Goal: Transaction & Acquisition: Purchase product/service

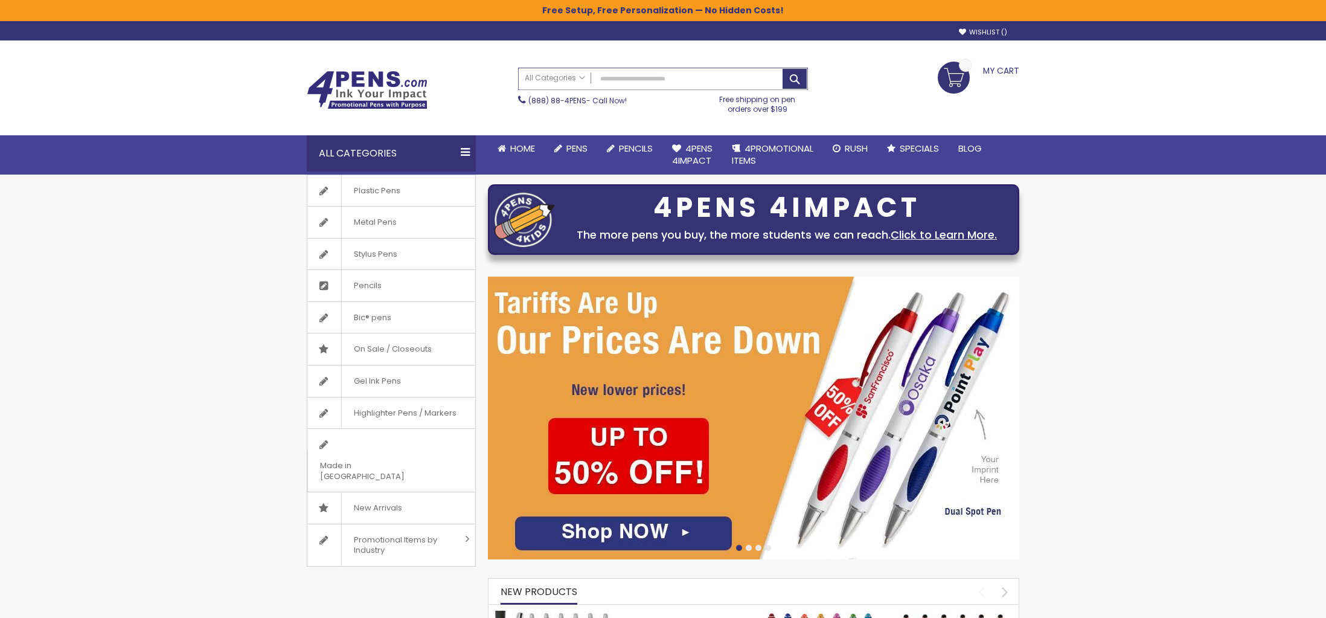
click at [628, 77] on input "Search" at bounding box center [663, 78] width 289 height 21
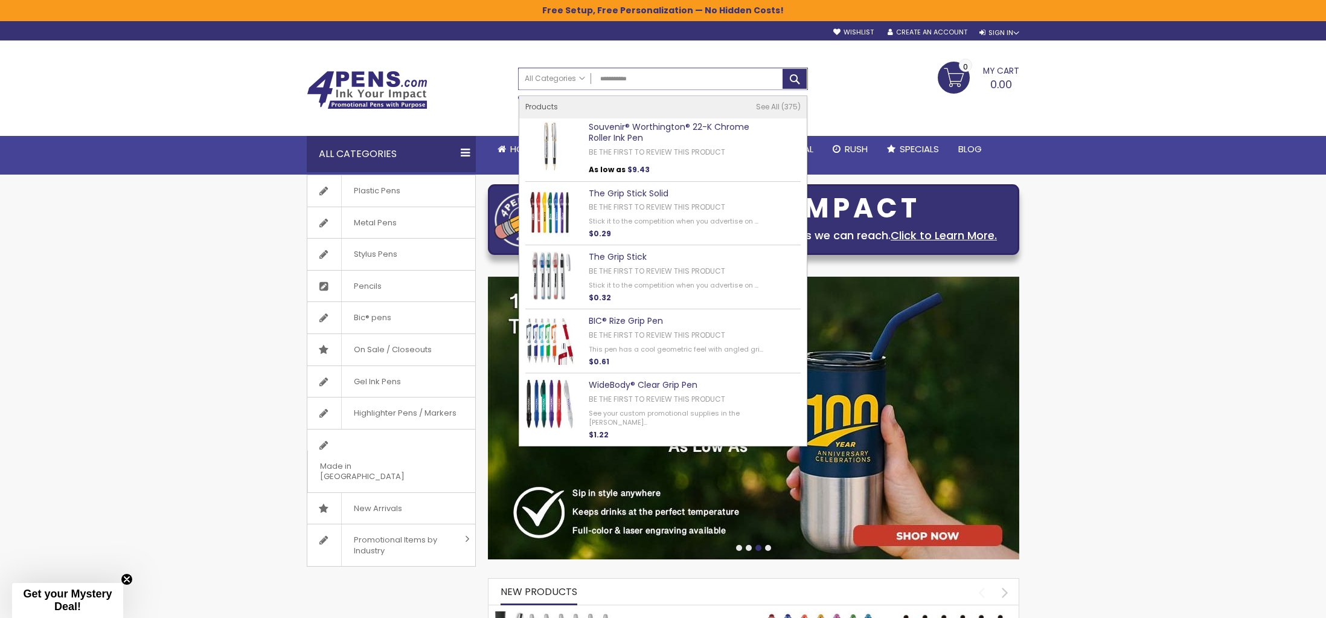
type input "**********"
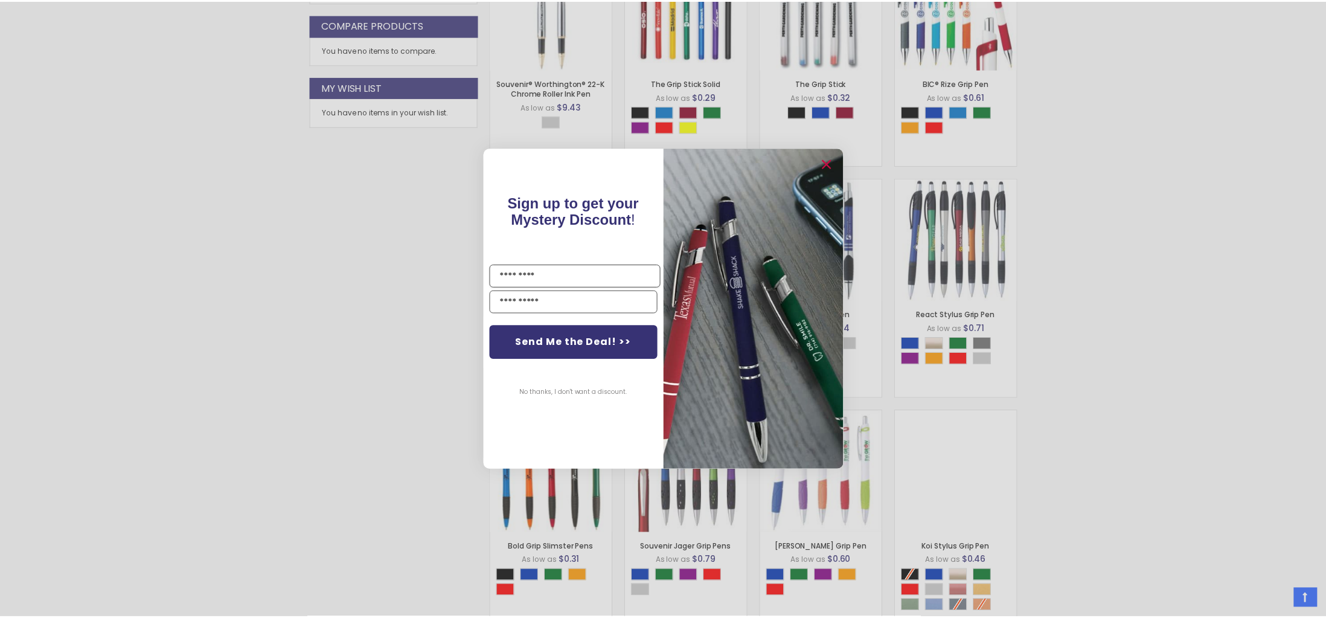
scroll to position [485, 0]
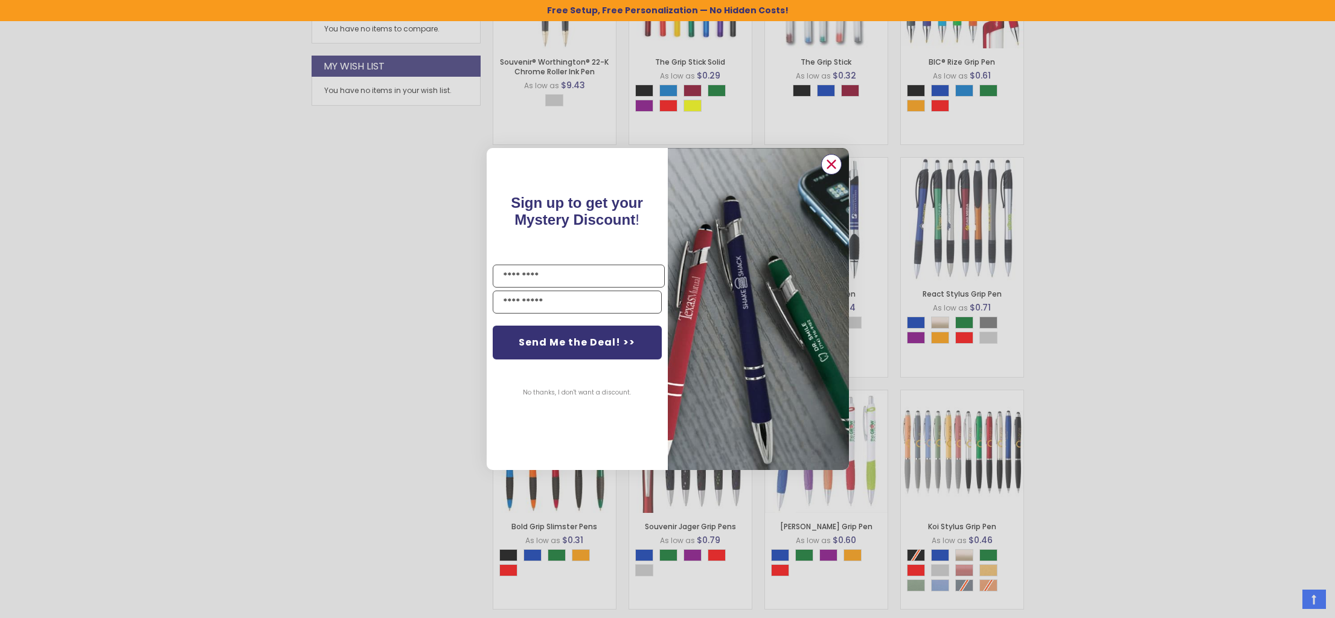
click at [824, 164] on circle "Close dialog" at bounding box center [831, 164] width 18 height 18
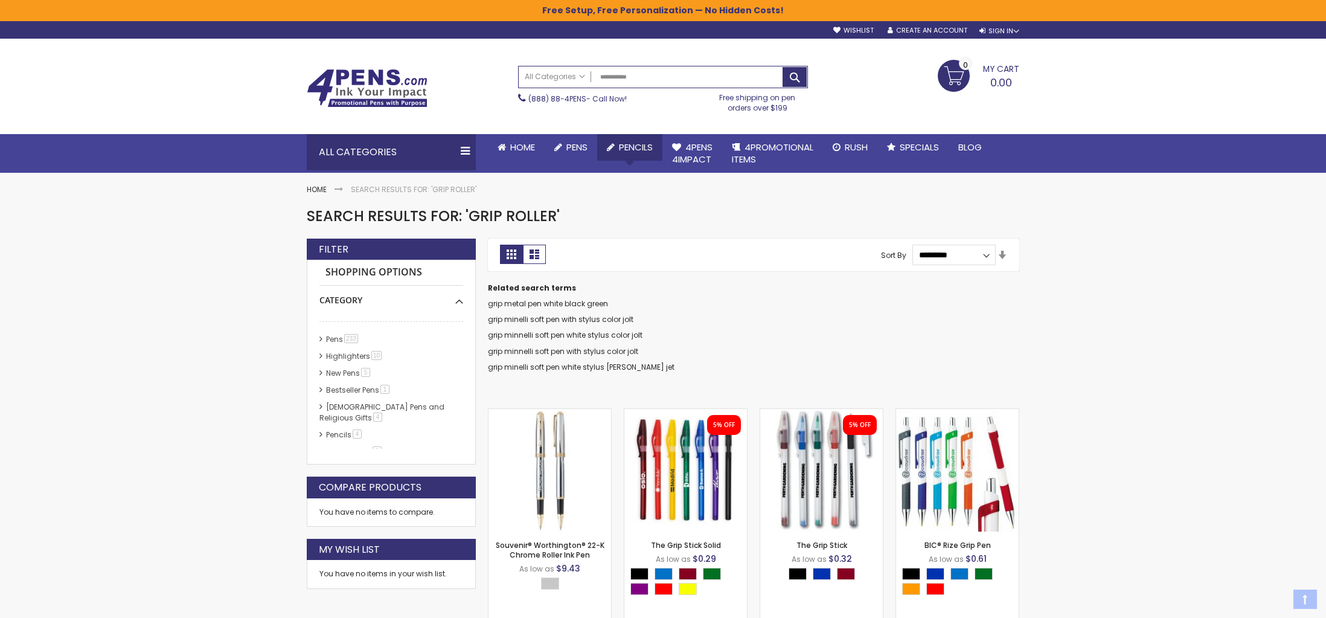
scroll to position [0, 0]
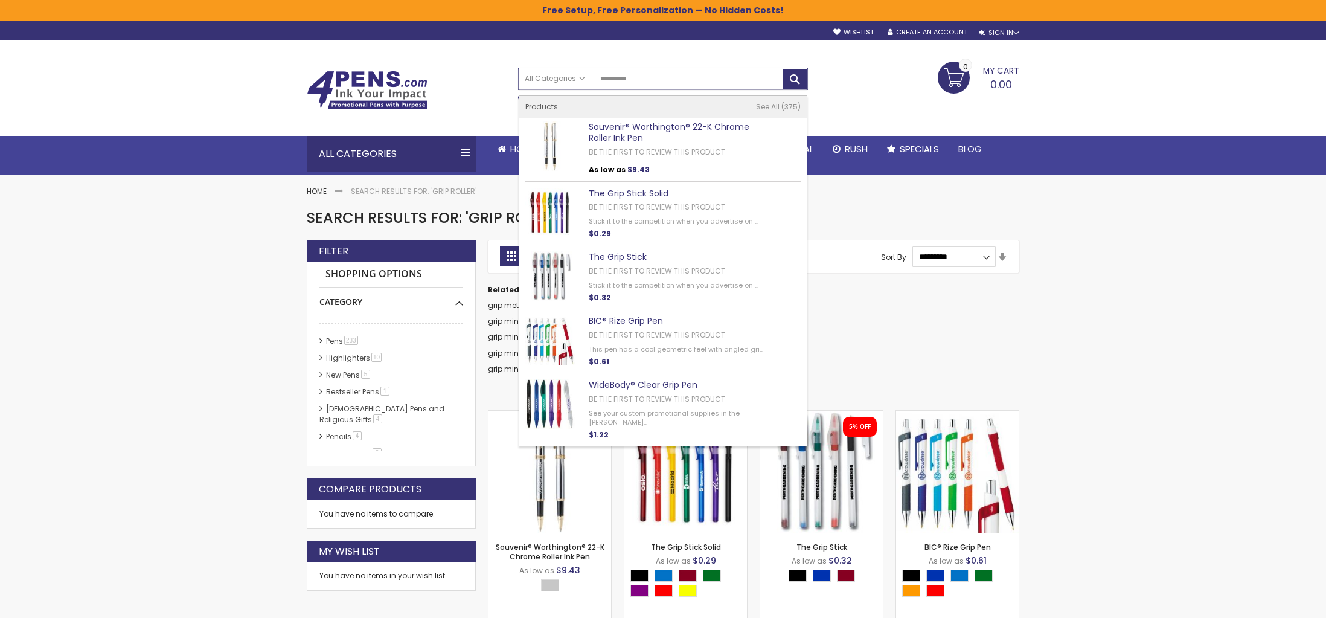
drag, startPoint x: 630, startPoint y: 76, endPoint x: 514, endPoint y: 59, distance: 117.2
click at [514, 59] on div "Toggle Nav Search All Categories All Categories Pens Plastic Pens Metal Pens Gr…" at bounding box center [663, 87] width 724 height 95
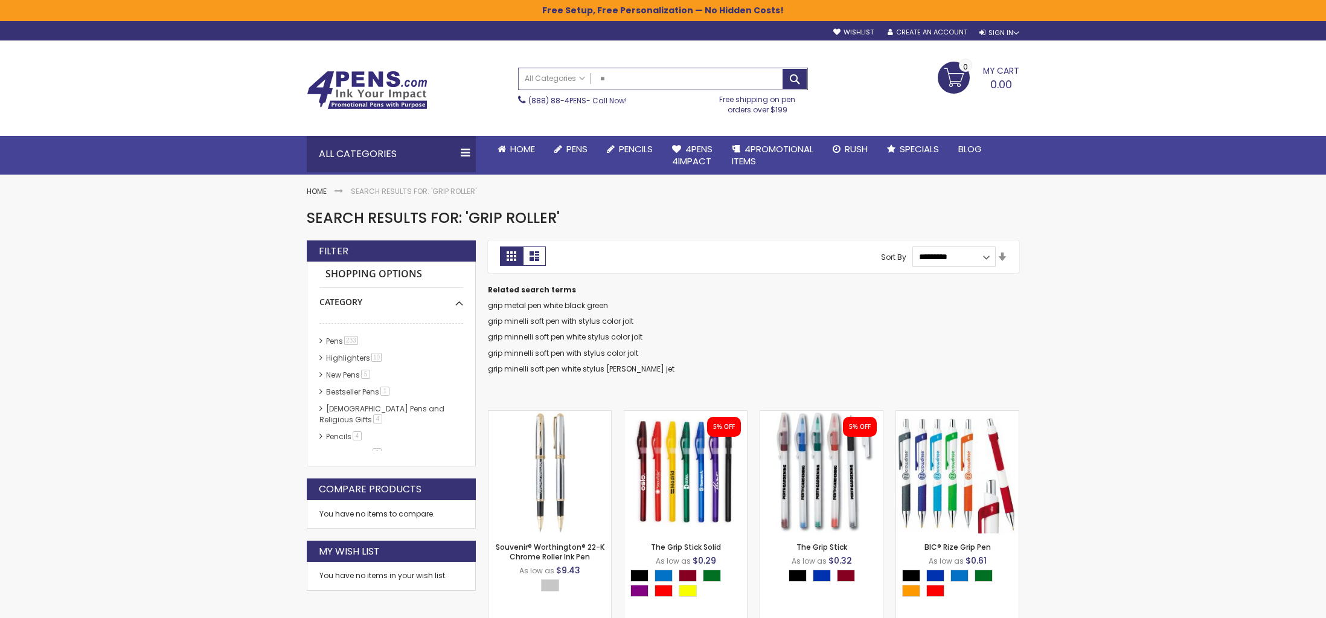
type input "***"
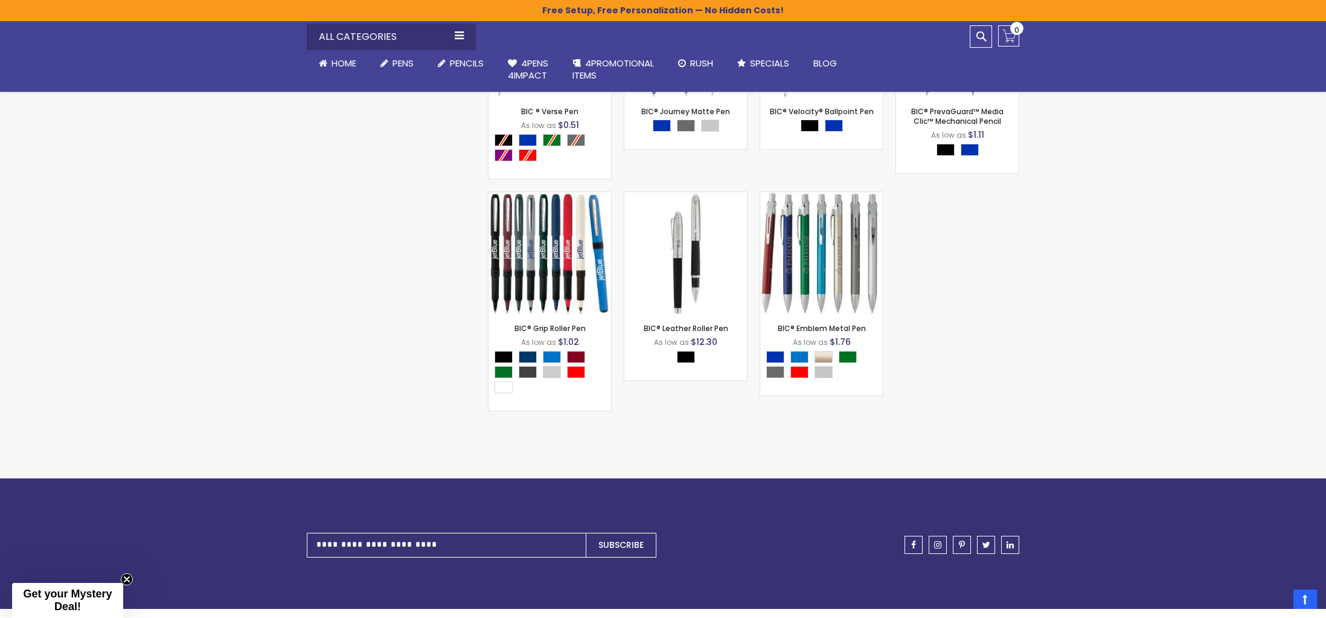
scroll to position [2154, 0]
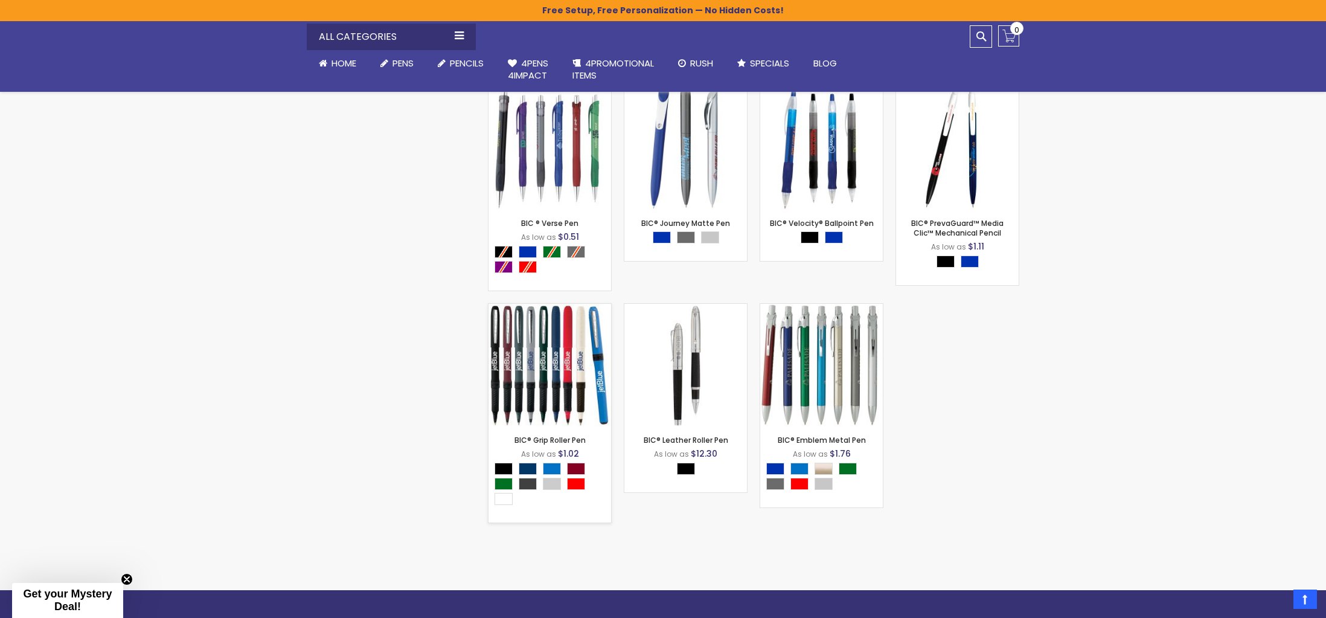
click at [554, 371] on img at bounding box center [549, 365] width 123 height 123
click at [550, 372] on img at bounding box center [549, 365] width 123 height 123
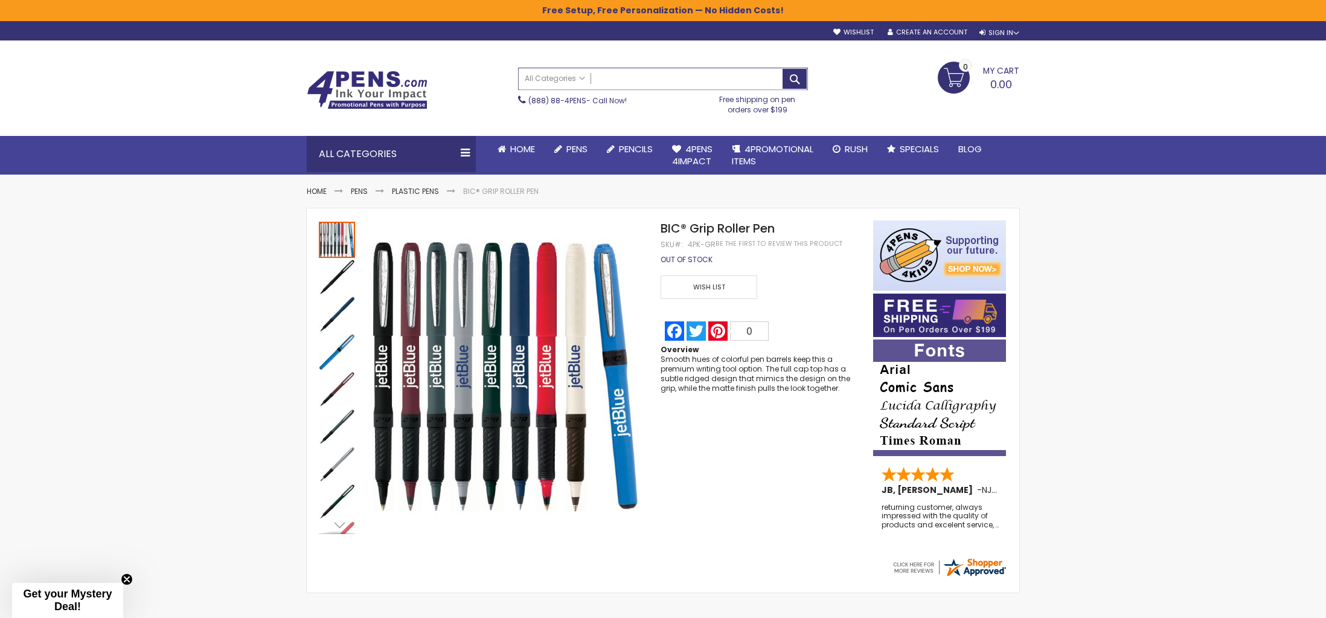
click at [689, 85] on input "Search" at bounding box center [663, 78] width 289 height 21
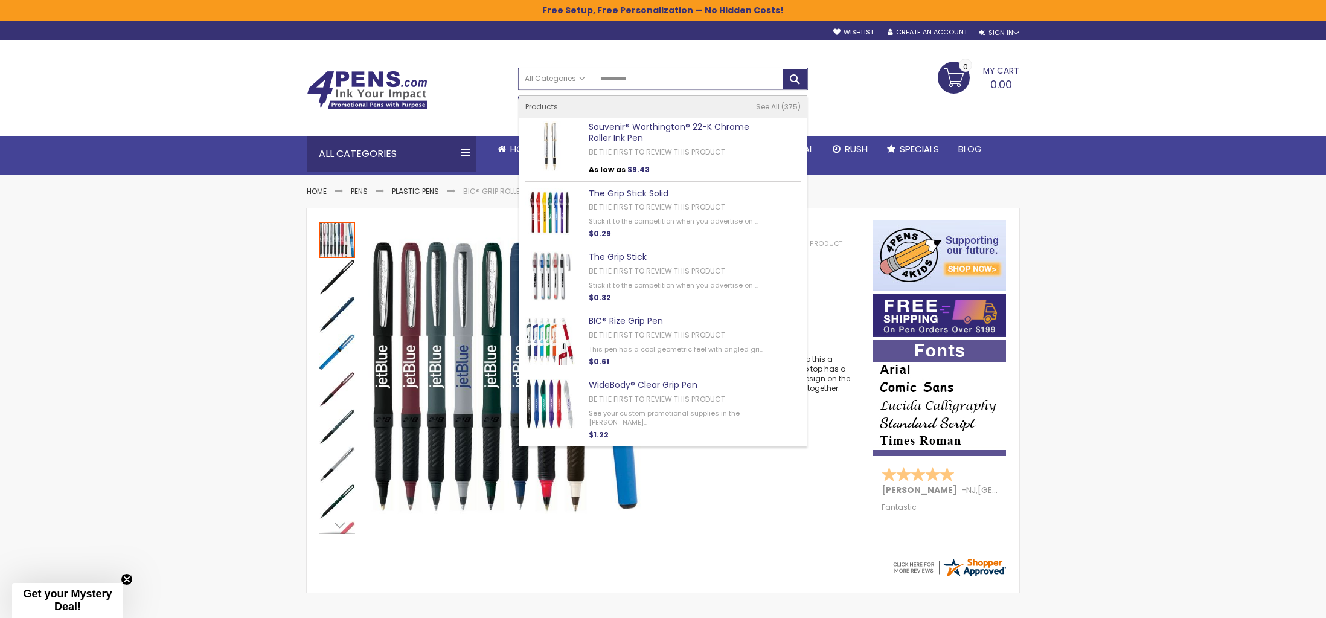
type input "**********"
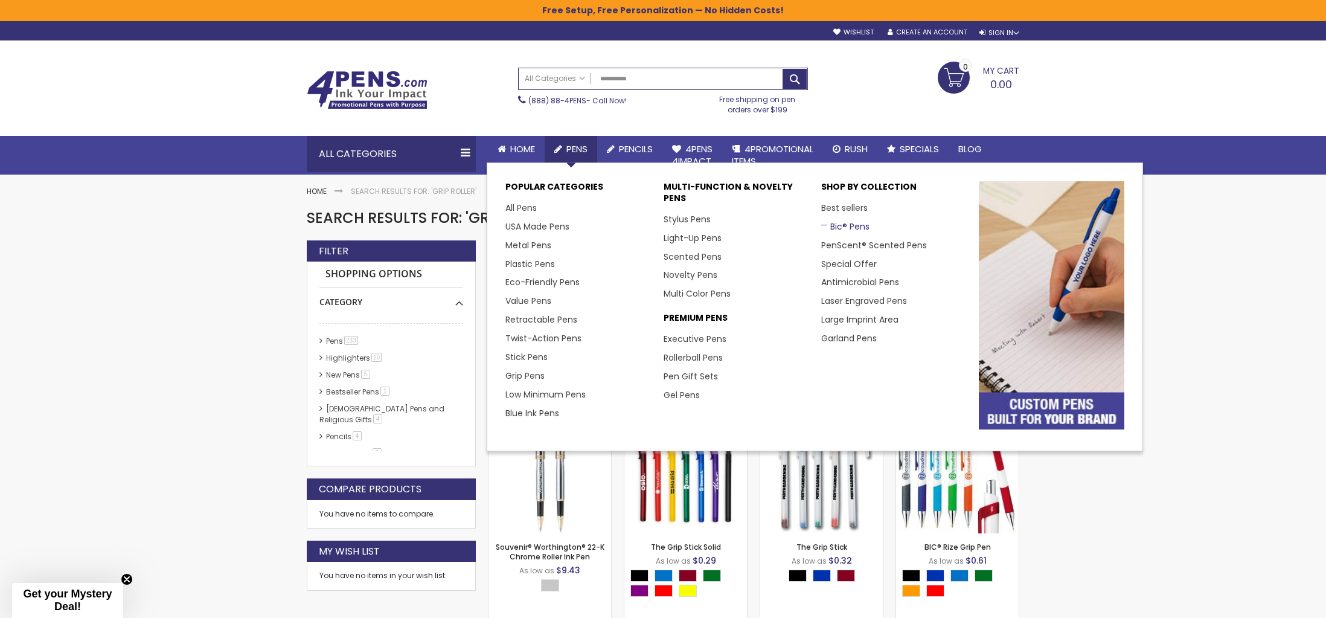
click at [843, 229] on link "Bic® Pens" at bounding box center [845, 226] width 48 height 12
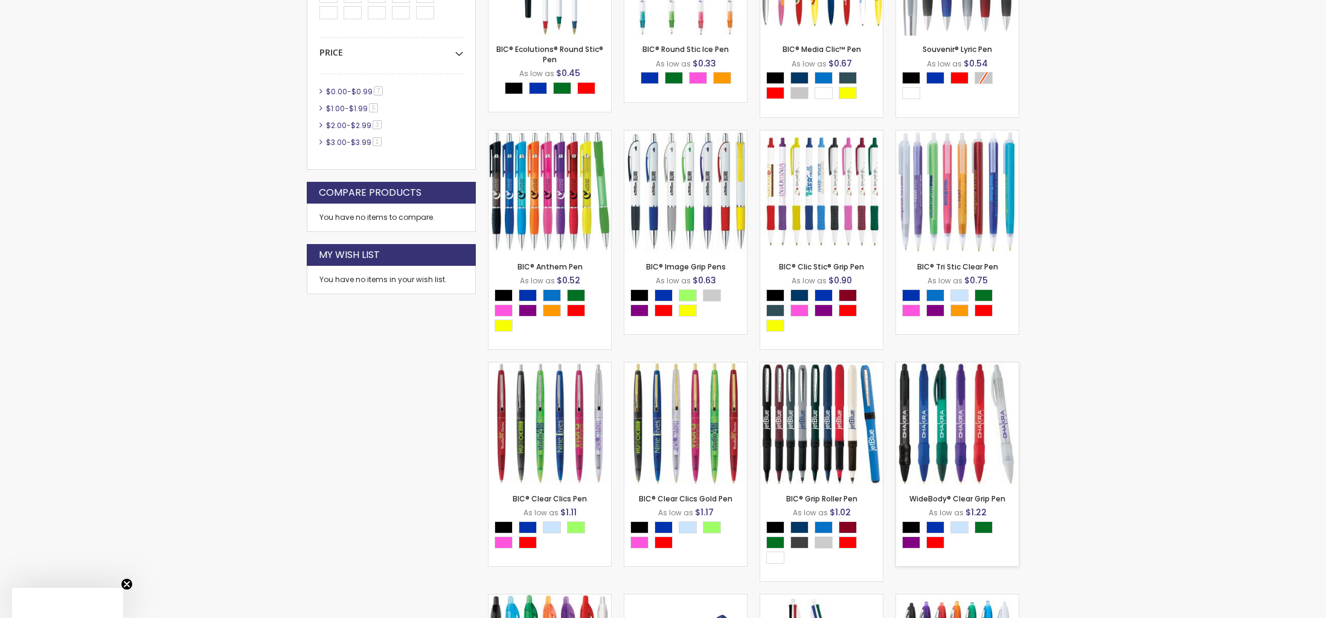
scroll to position [600, 0]
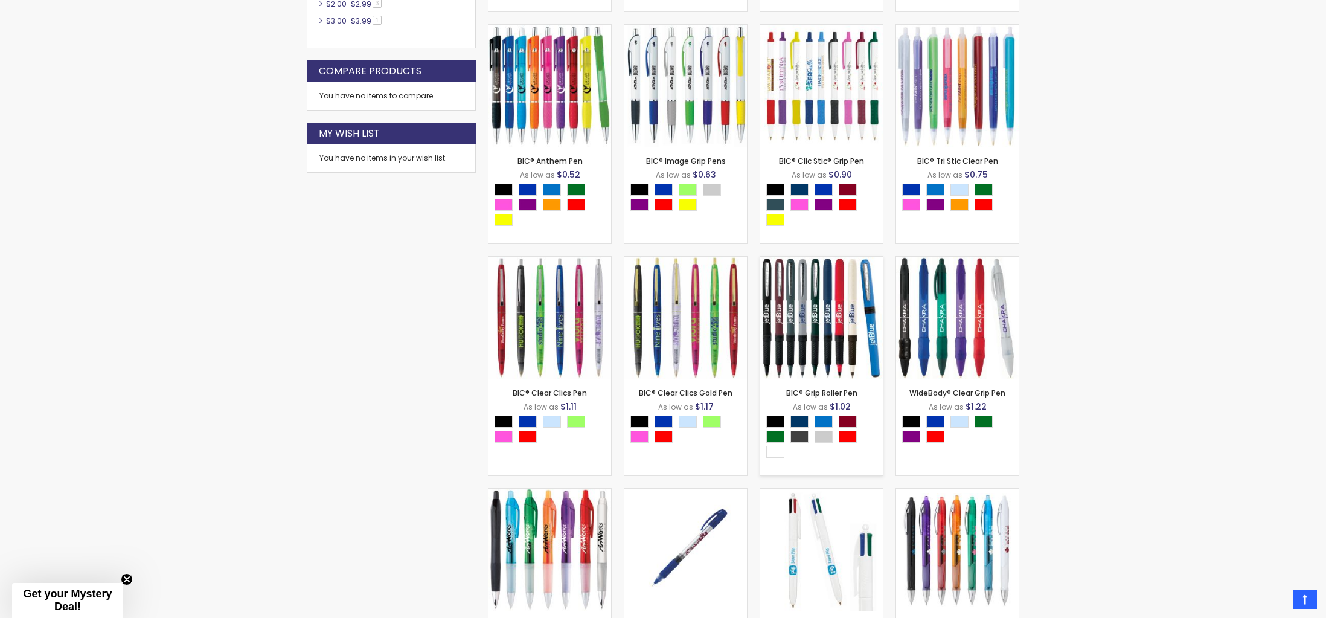
click at [810, 302] on img at bounding box center [821, 318] width 123 height 123
